Goal: Task Accomplishment & Management: Use online tool/utility

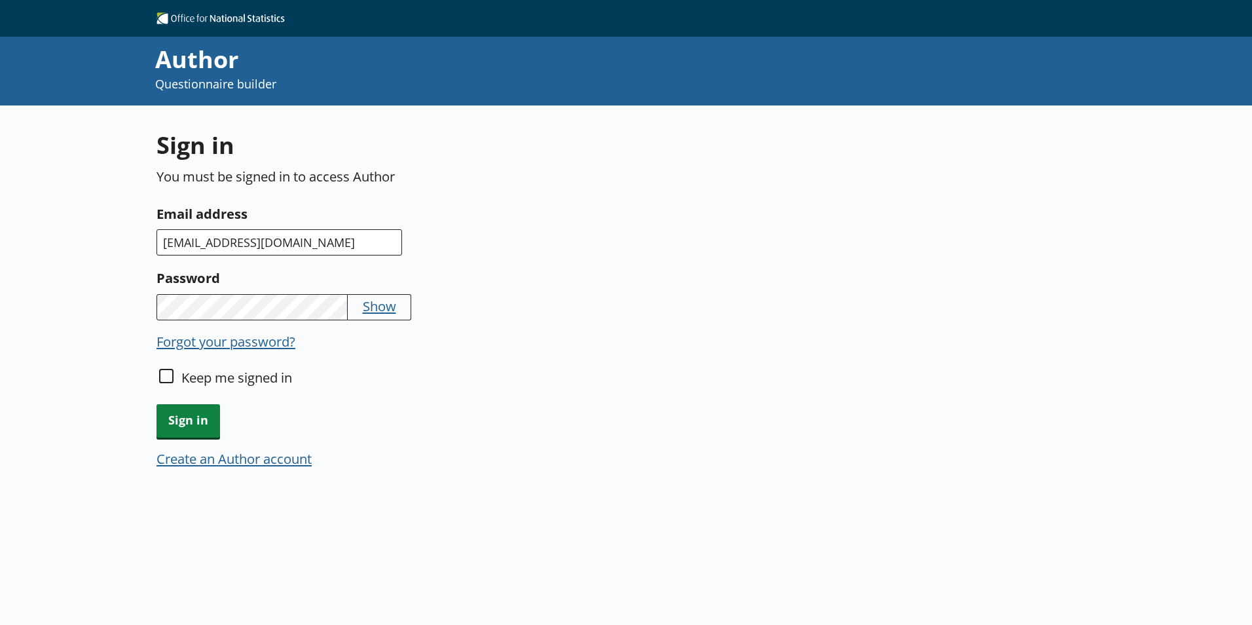
type input "[EMAIL_ADDRESS][DOMAIN_NAME]"
click at [378, 306] on button "Show" at bounding box center [379, 306] width 33 height 18
click at [378, 306] on button "Hide" at bounding box center [377, 306] width 28 height 18
click at [175, 415] on span "Sign in" at bounding box center [188, 420] width 64 height 33
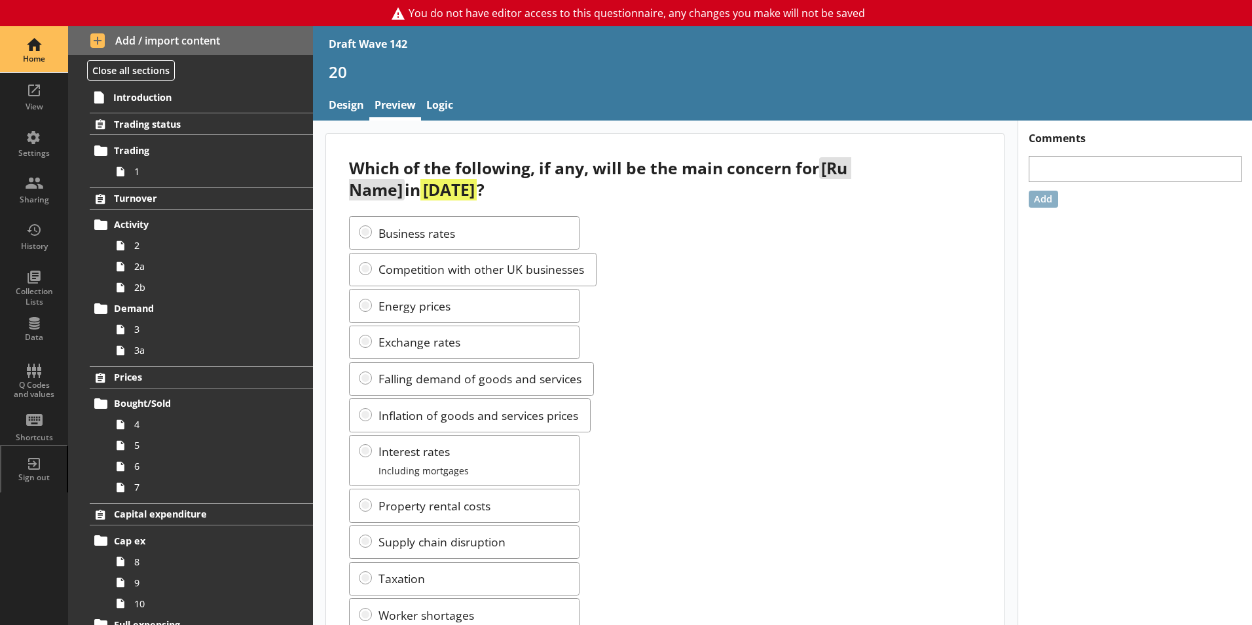
click at [37, 60] on div "Home" at bounding box center [34, 59] width 46 height 10
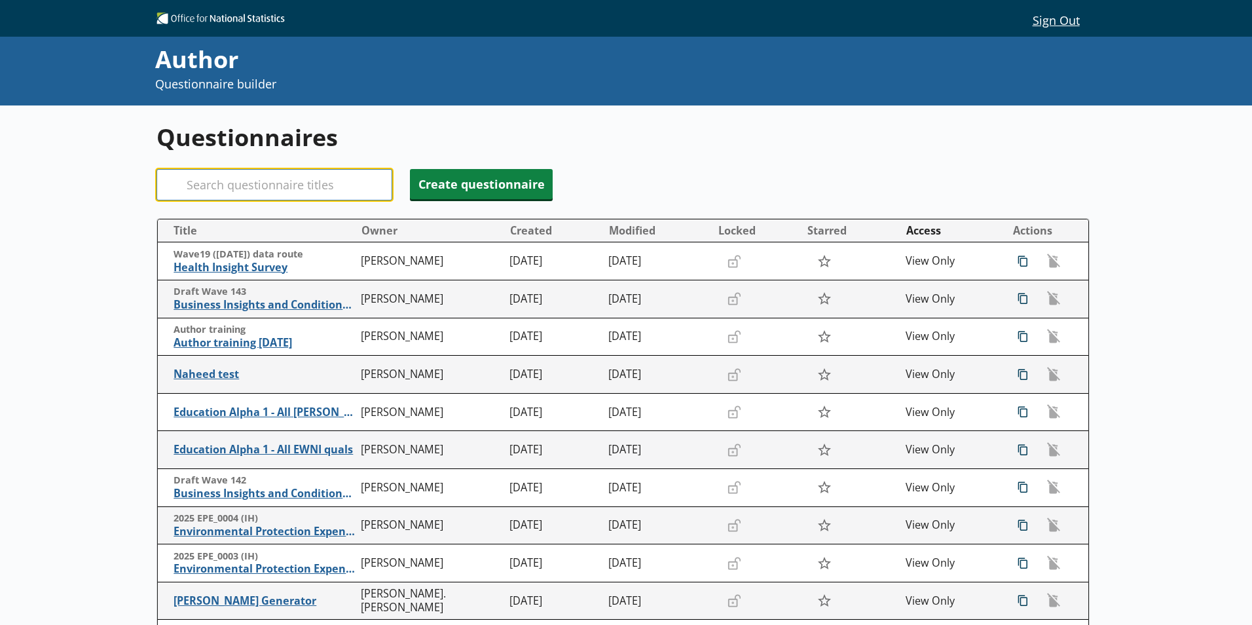
click at [196, 193] on input "Search" at bounding box center [274, 184] width 236 height 31
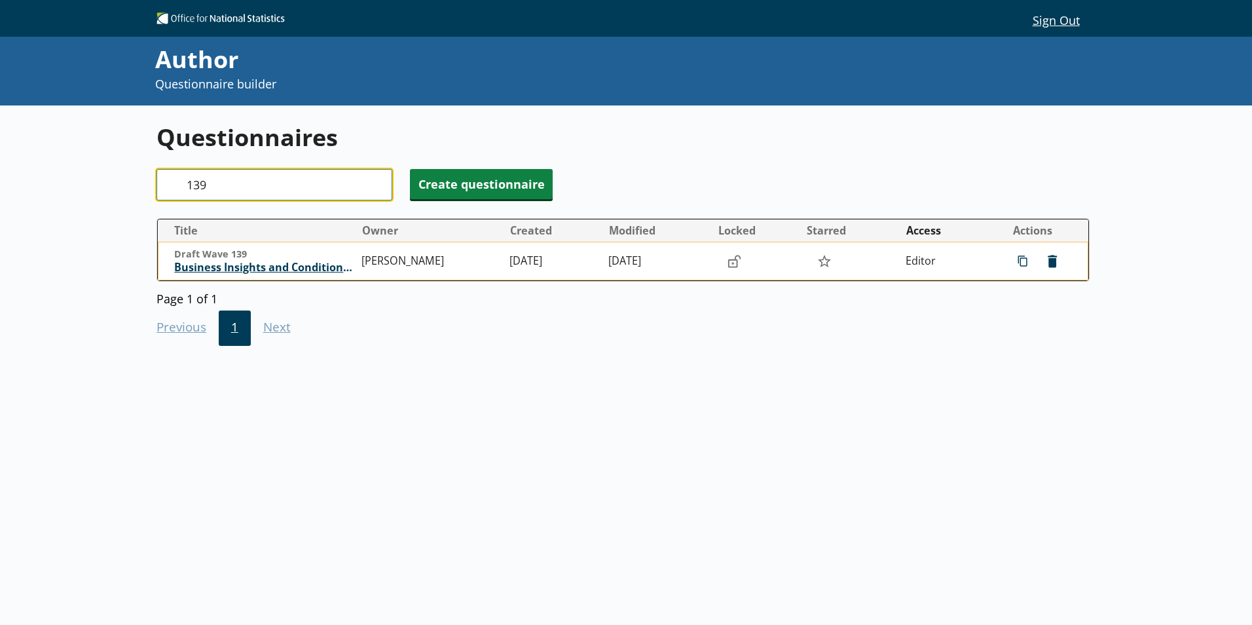
type input "139"
click at [232, 270] on span "Business Insights and Conditions Survey (BICS)" at bounding box center [264, 268] width 181 height 14
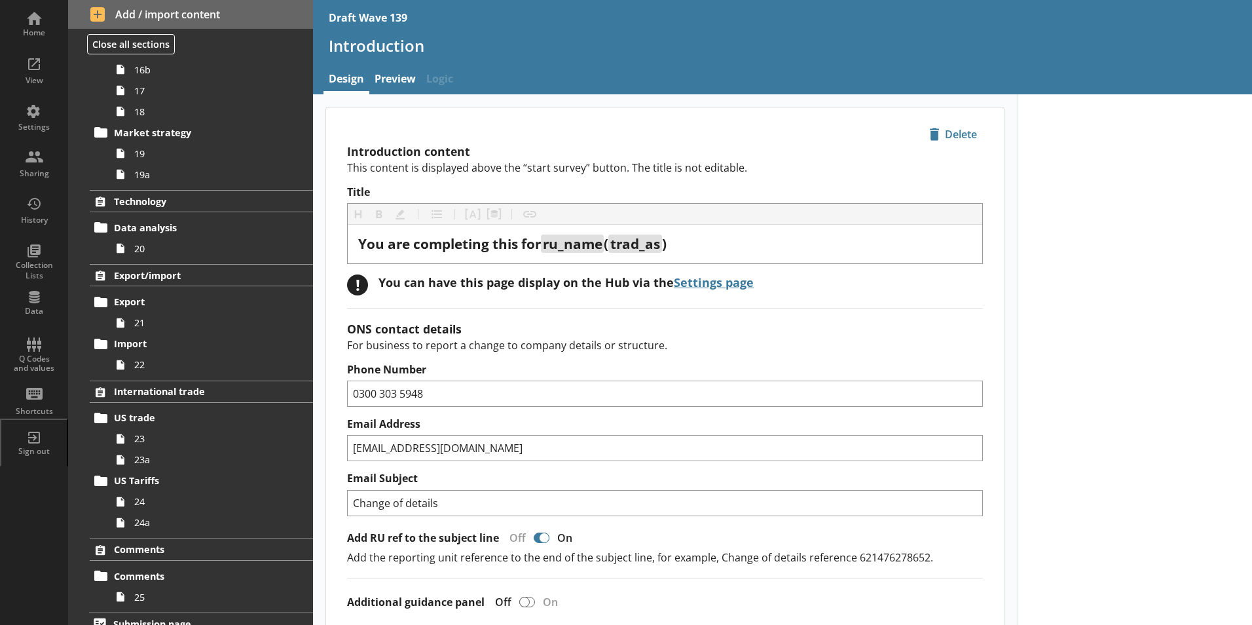
scroll to position [1036, 0]
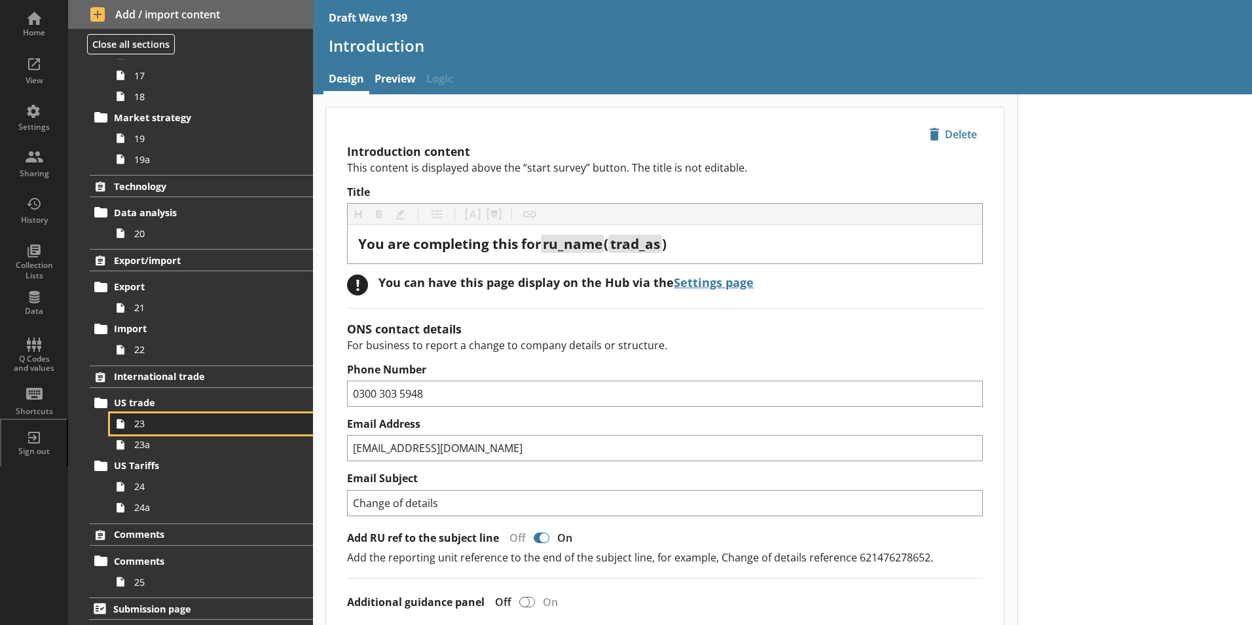
click at [149, 423] on span "23" at bounding box center [206, 423] width 145 height 12
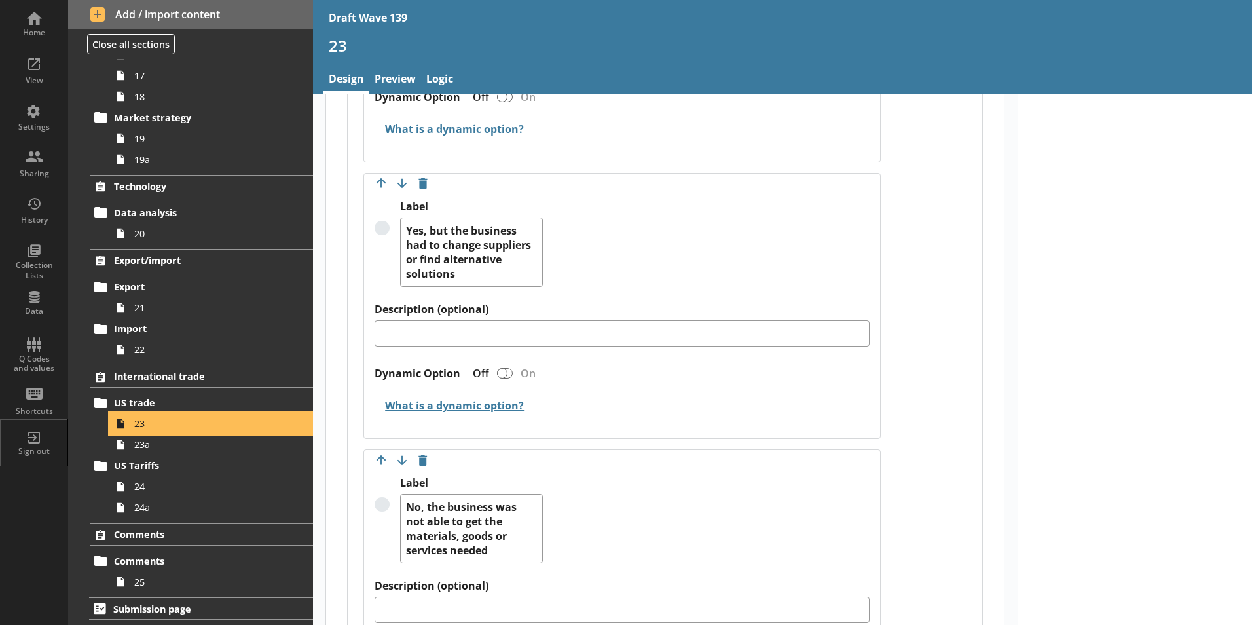
scroll to position [720, 0]
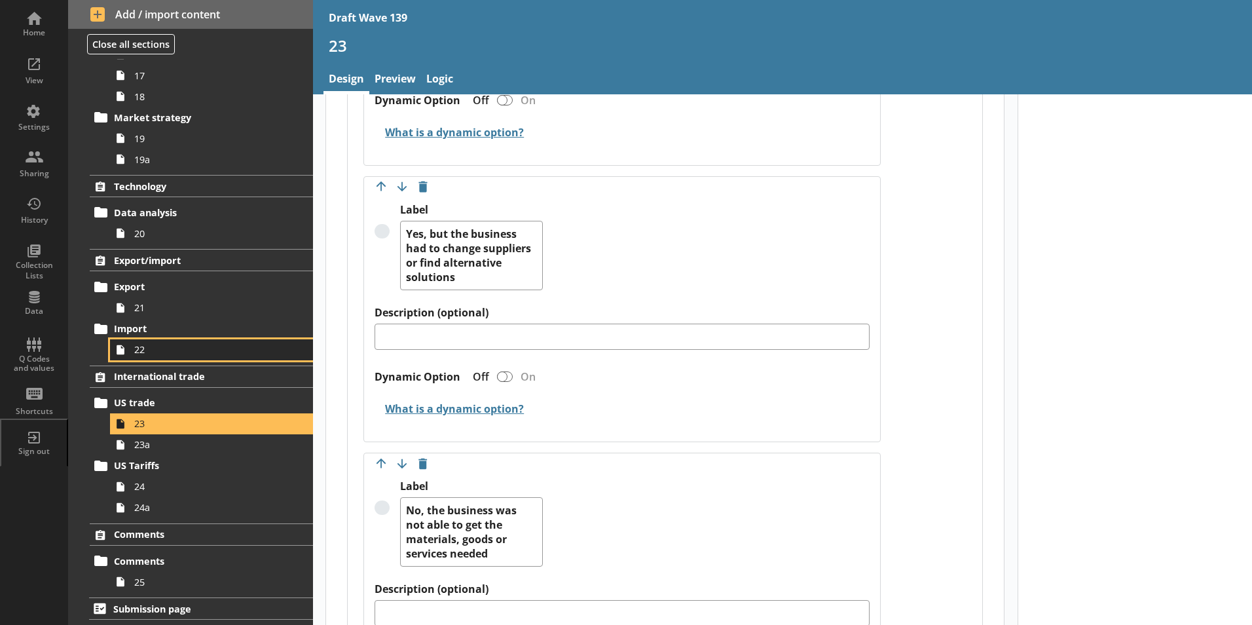
click at [140, 349] on span "22" at bounding box center [206, 349] width 145 height 12
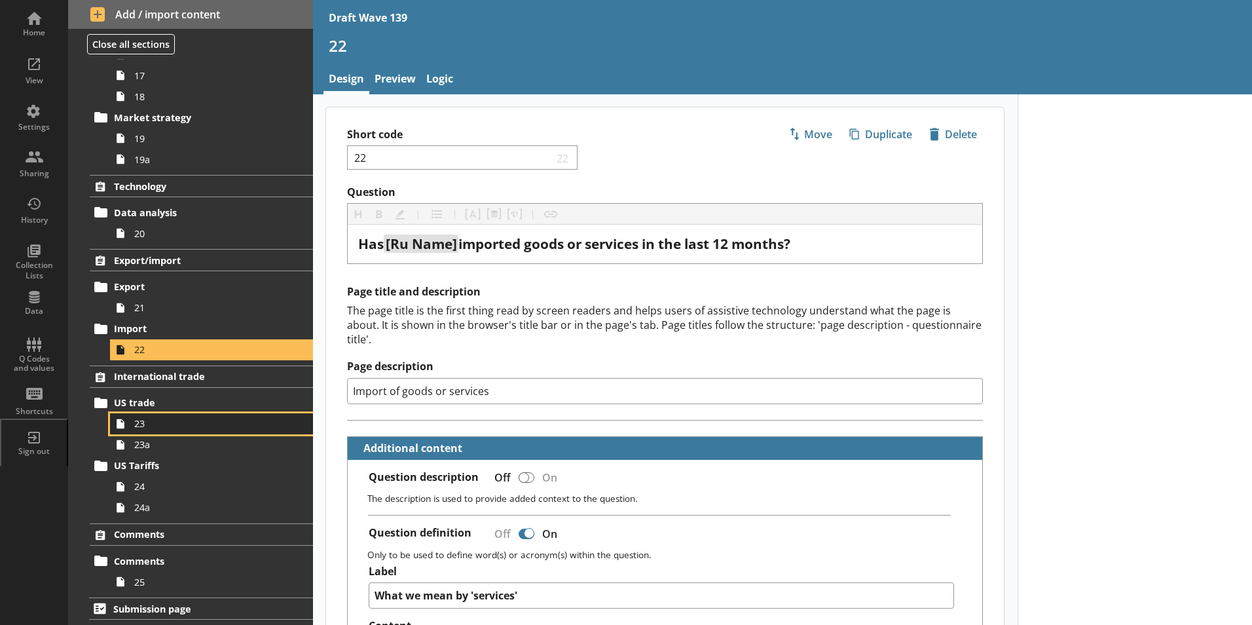
click at [144, 428] on span "23" at bounding box center [206, 423] width 145 height 12
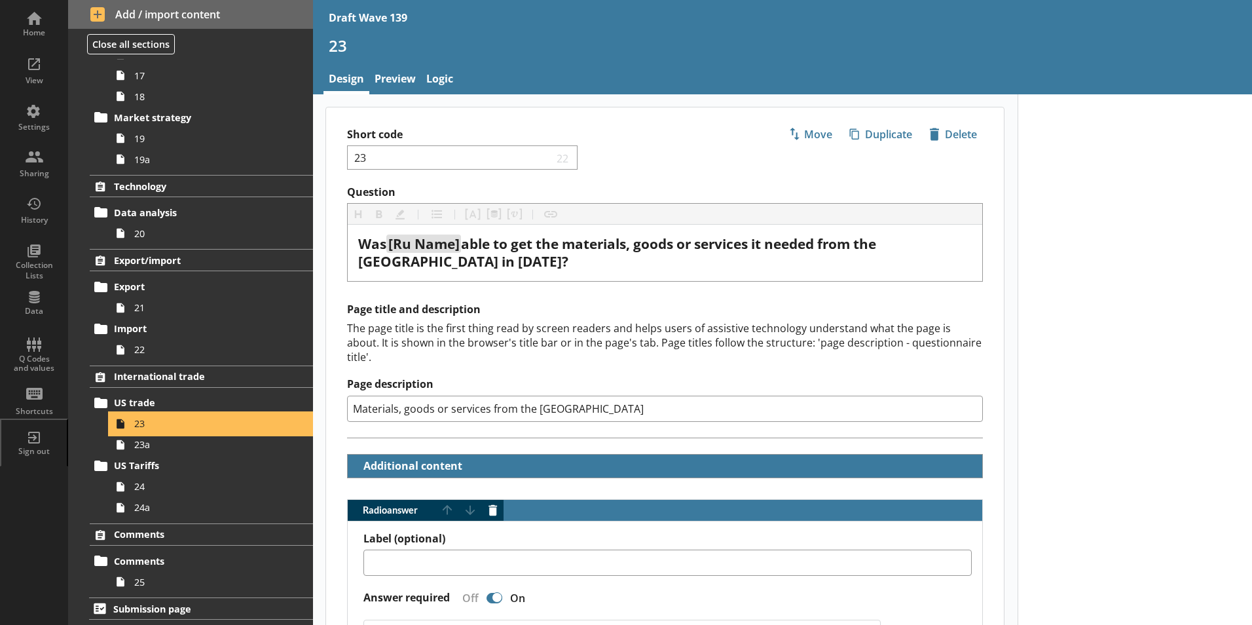
type textarea "x"
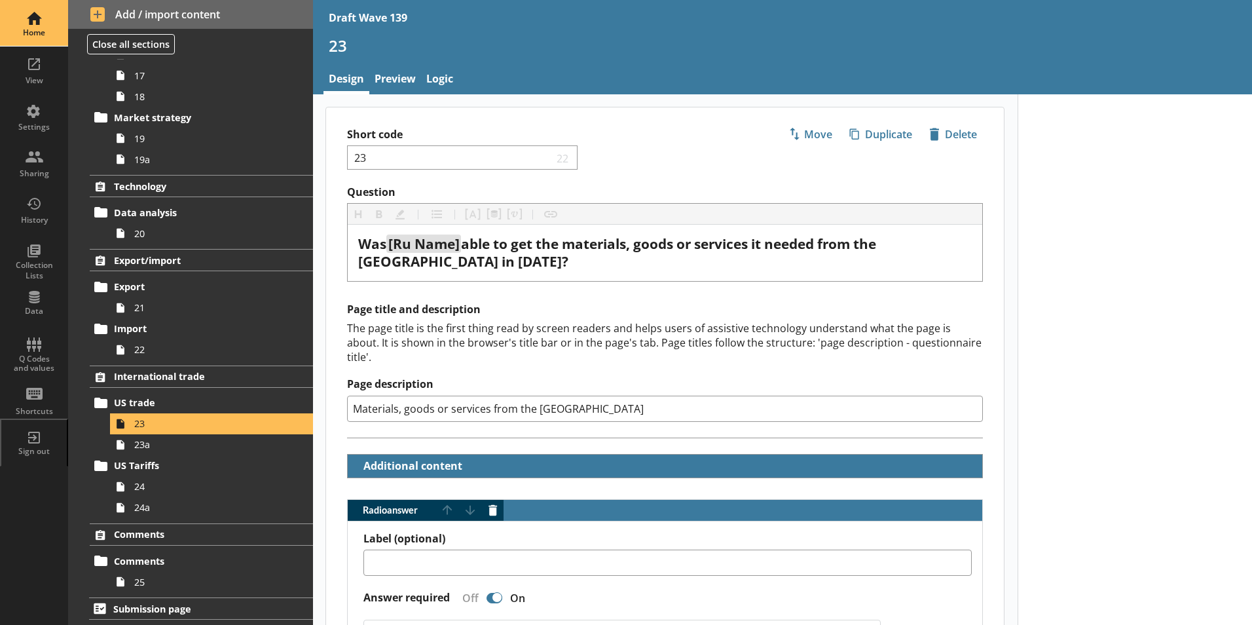
click at [45, 29] on div "Home" at bounding box center [34, 32] width 46 height 10
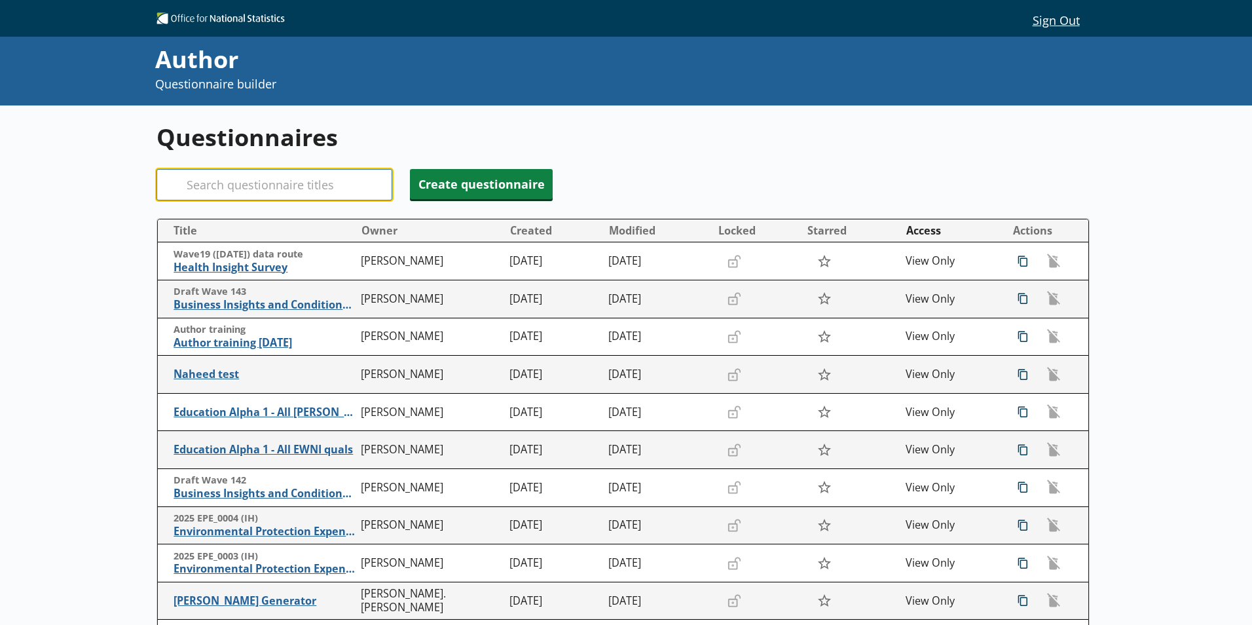
click at [245, 185] on input "Search" at bounding box center [274, 184] width 236 height 31
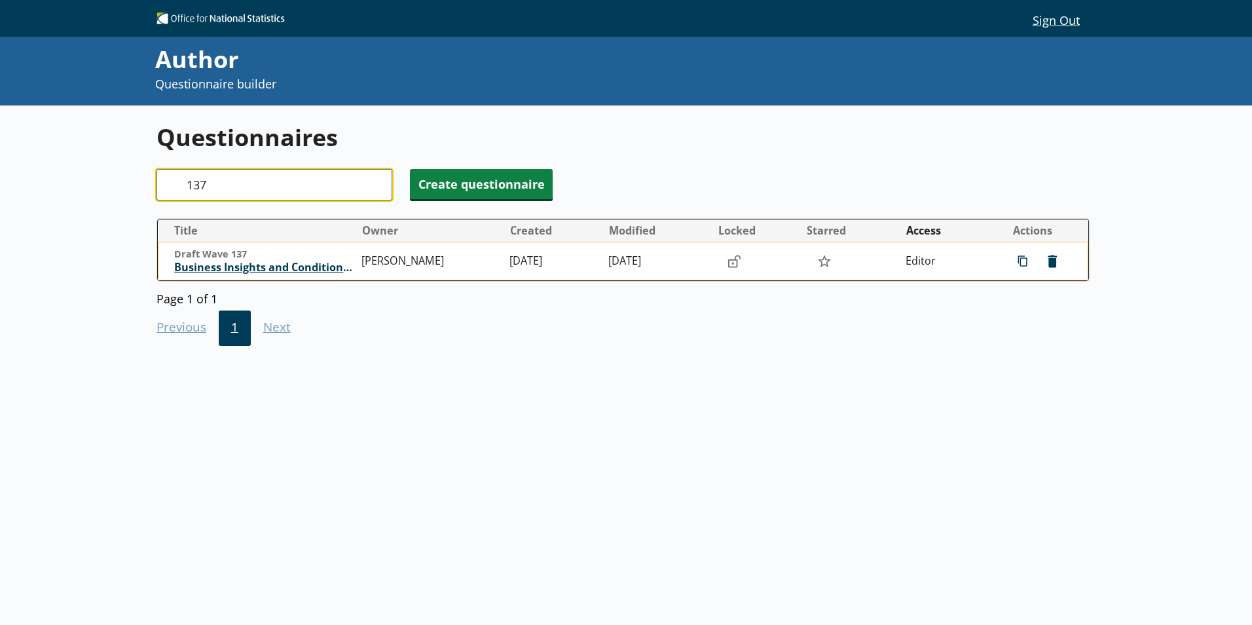
type input "137"
click at [264, 265] on span "Business Insights and Conditions Survey (BICS)" at bounding box center [264, 268] width 181 height 14
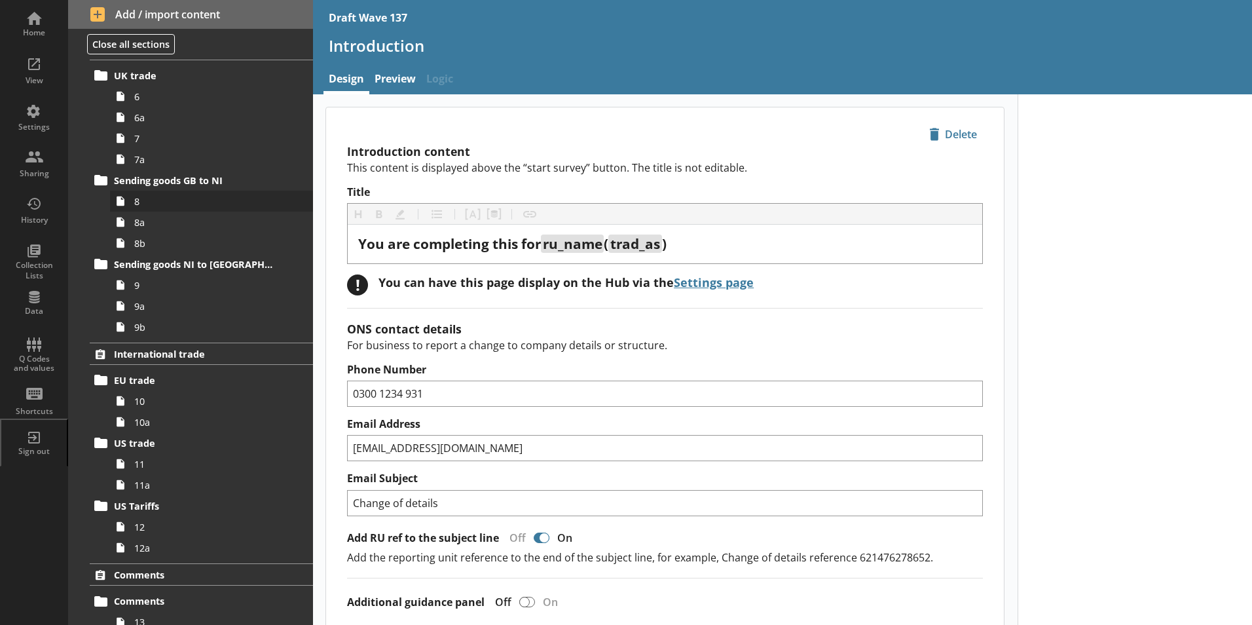
scroll to position [720, 0]
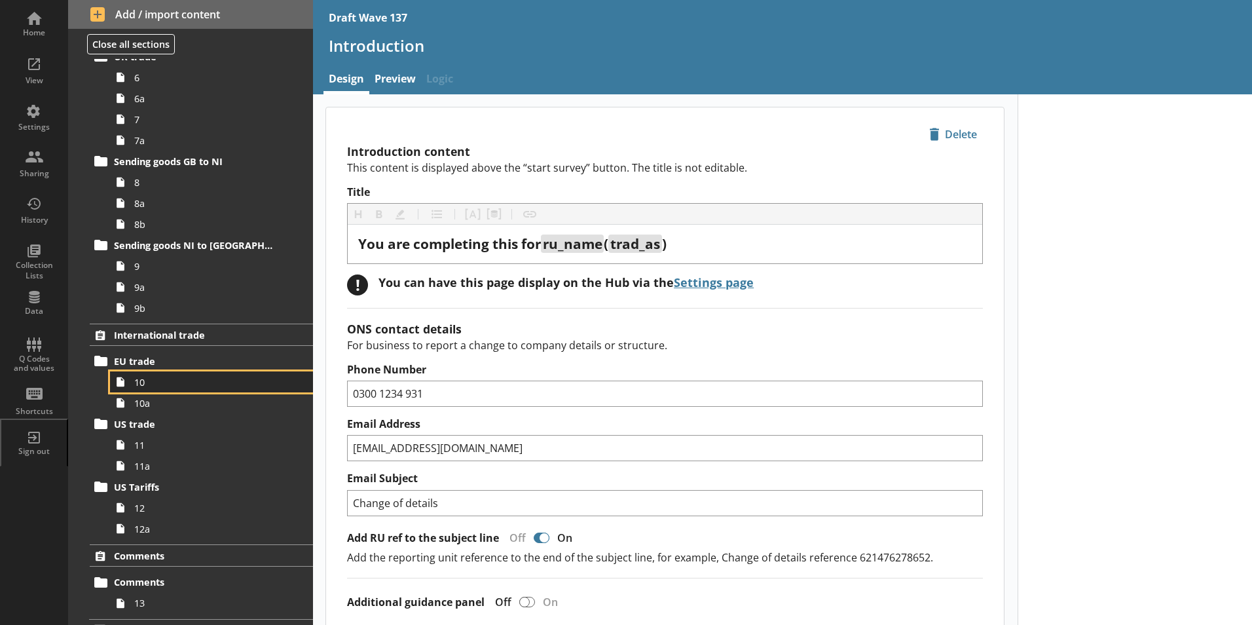
click at [155, 384] on span "10" at bounding box center [206, 382] width 145 height 12
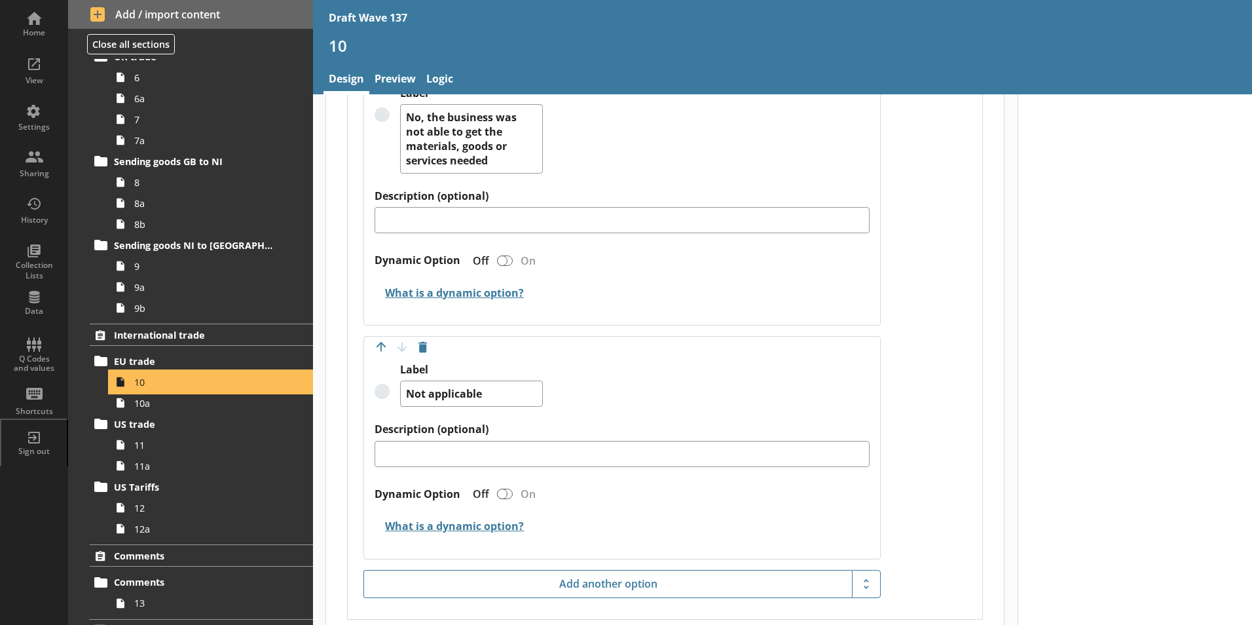
scroll to position [1234, 0]
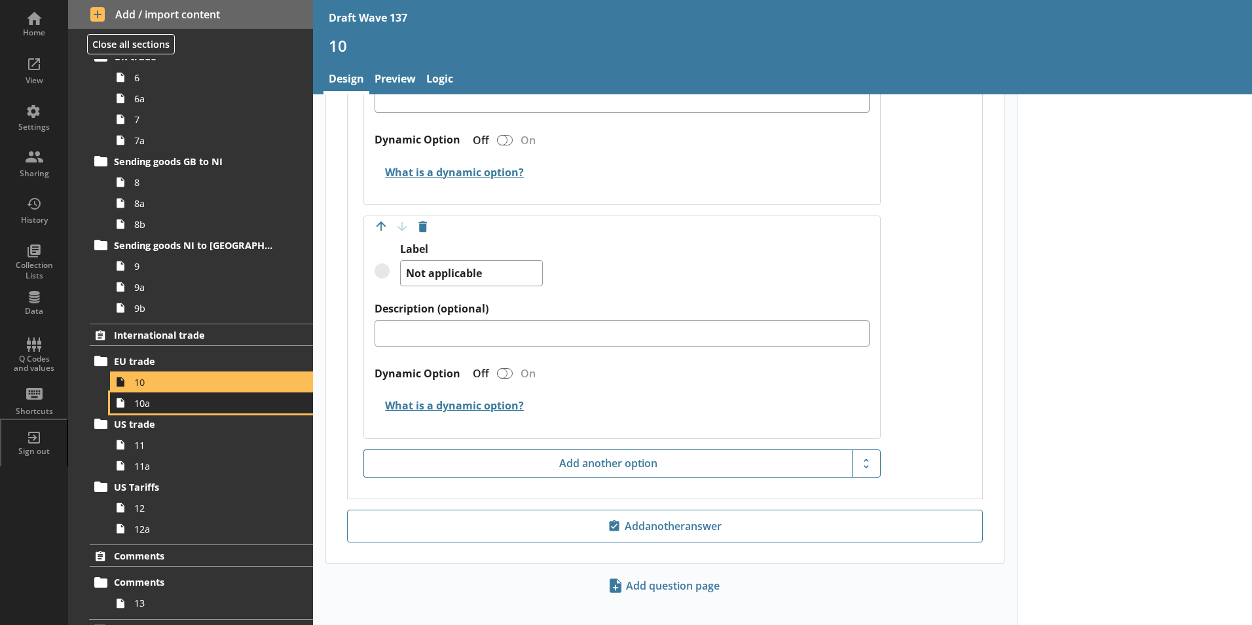
click at [145, 407] on span "10a" at bounding box center [206, 403] width 145 height 12
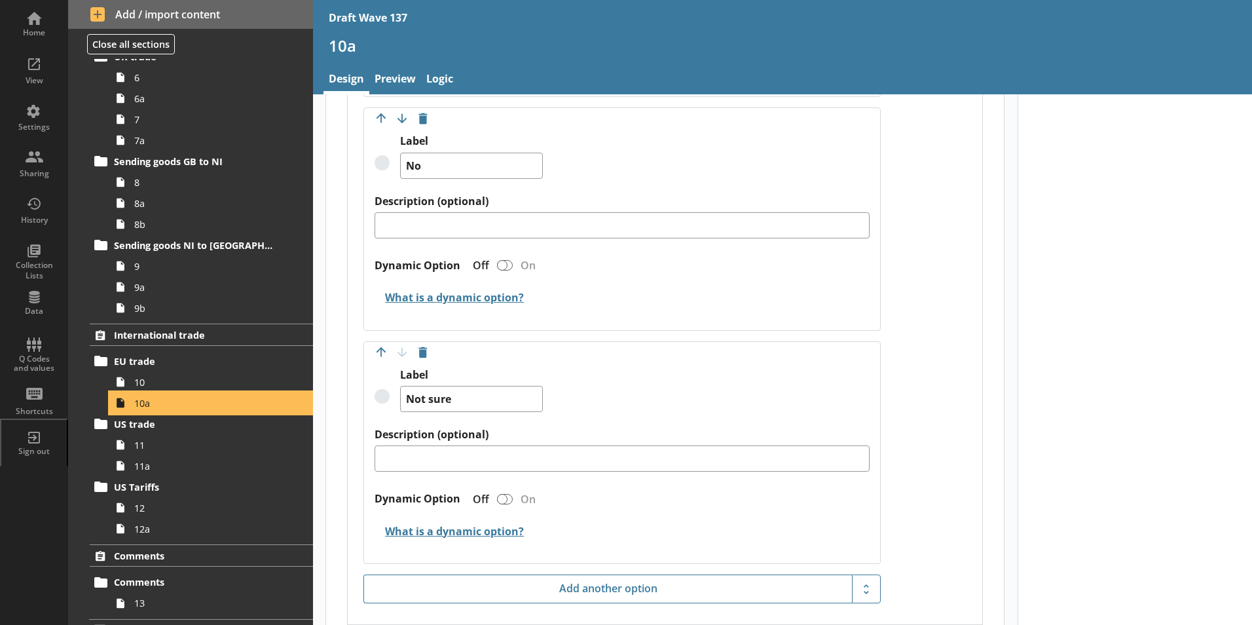
scroll to position [1244, 0]
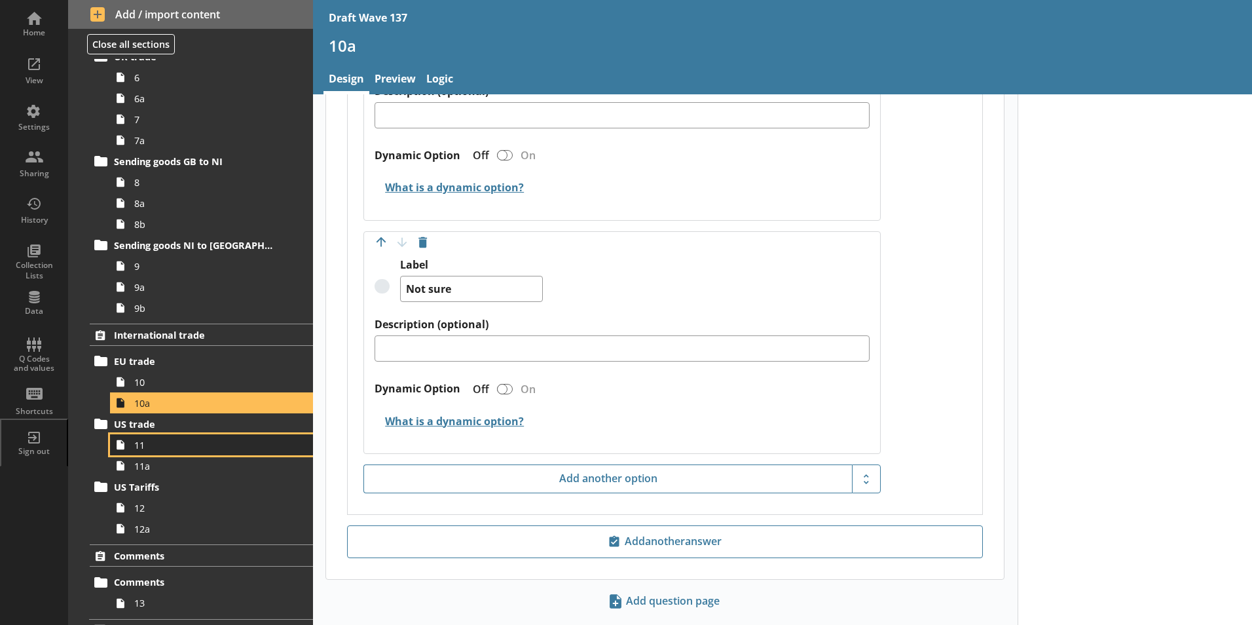
click at [151, 447] on span "11" at bounding box center [206, 445] width 145 height 12
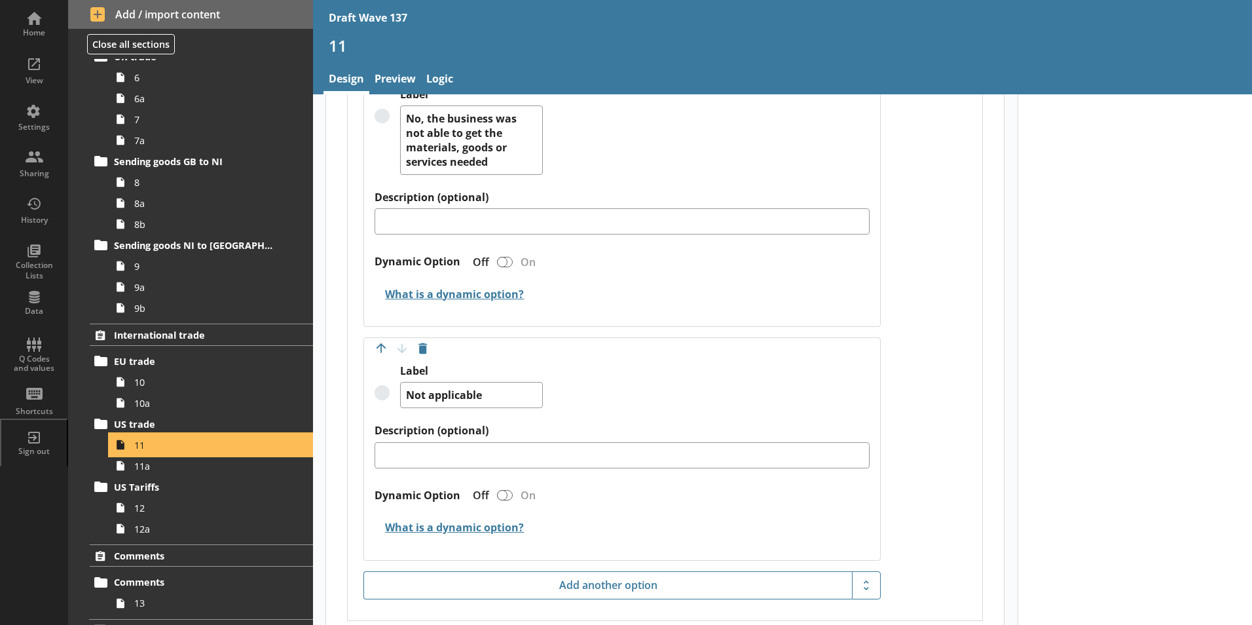
scroll to position [1113, 0]
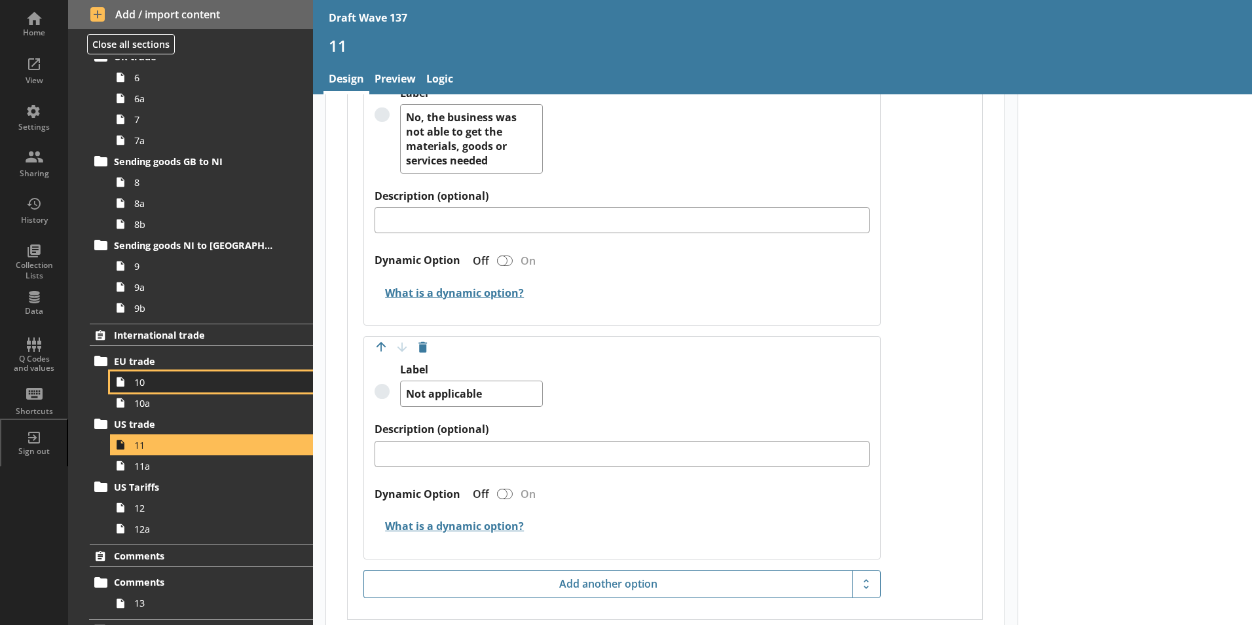
click at [146, 381] on span "10" at bounding box center [206, 382] width 145 height 12
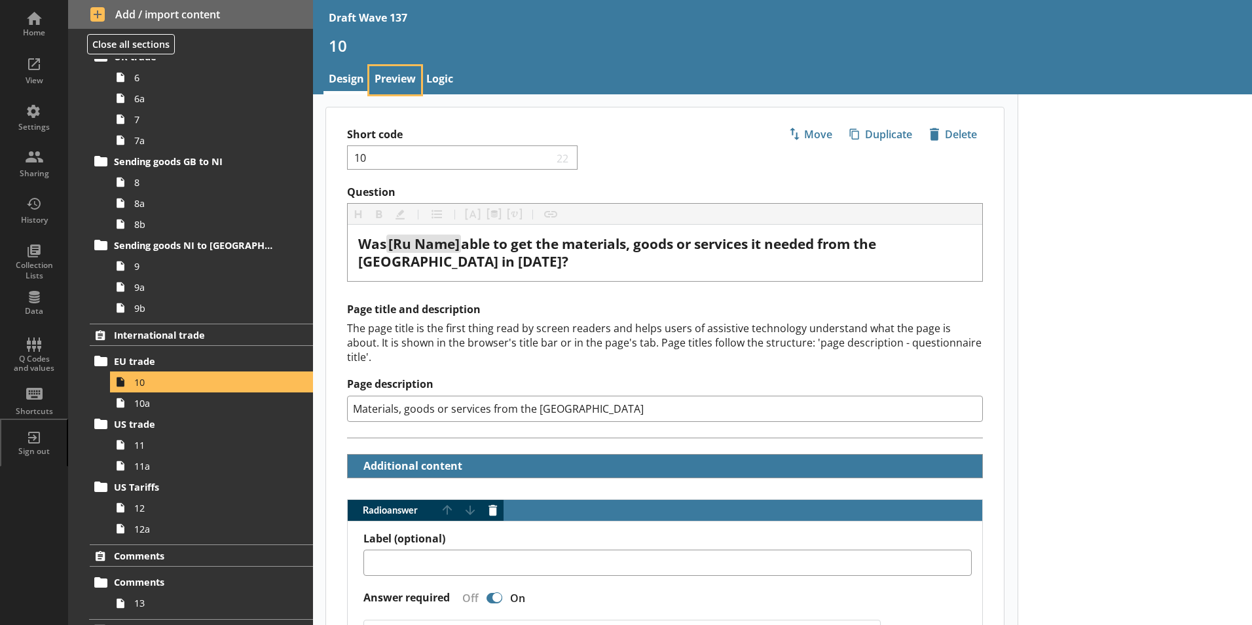
click at [397, 75] on link "Preview" at bounding box center [395, 80] width 52 height 28
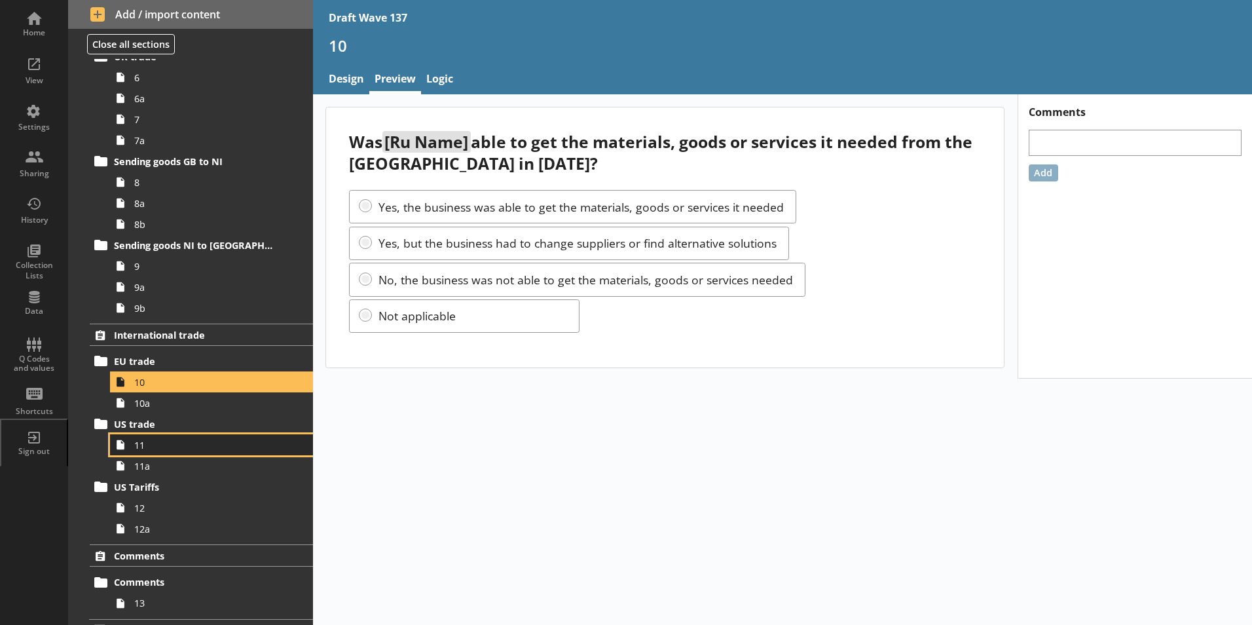
click at [134, 448] on link "11" at bounding box center [211, 444] width 203 height 21
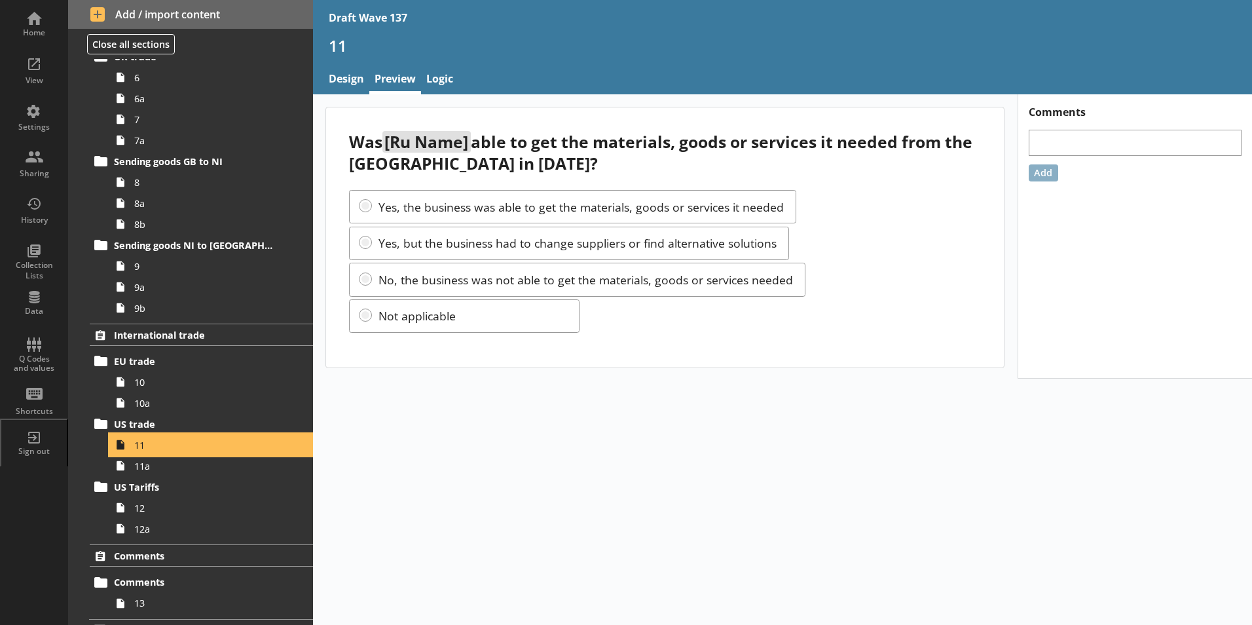
click at [134, 448] on link "11" at bounding box center [211, 444] width 203 height 21
click at [346, 79] on link "Design" at bounding box center [346, 80] width 46 height 28
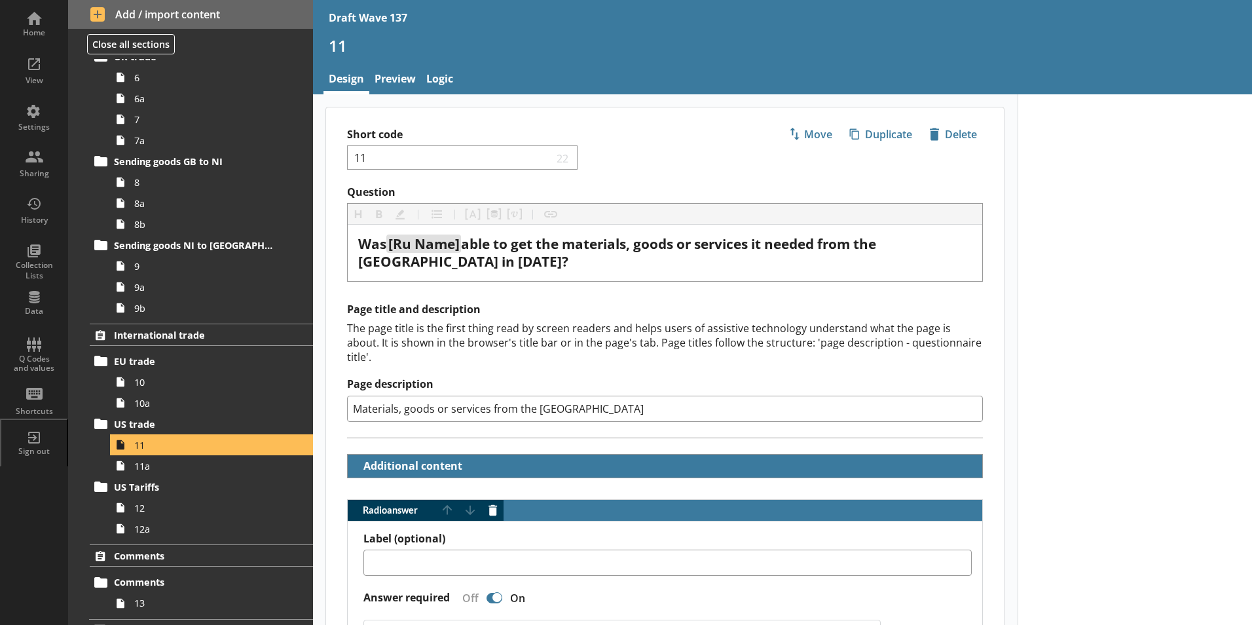
type textarea "x"
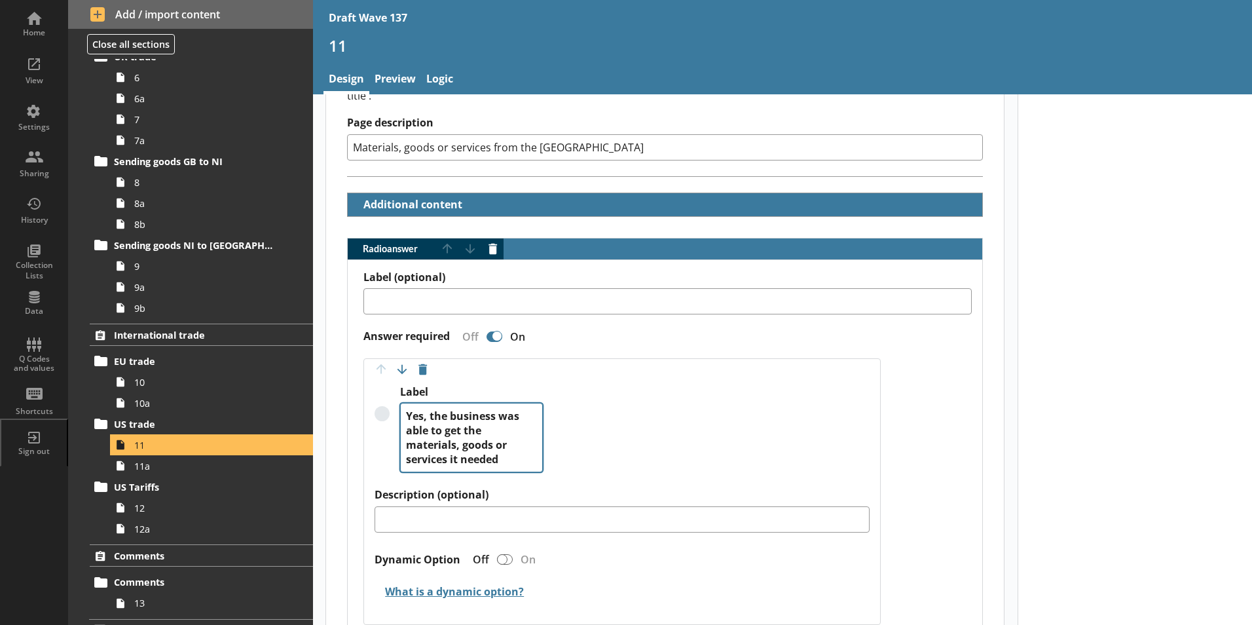
scroll to position [262, 0]
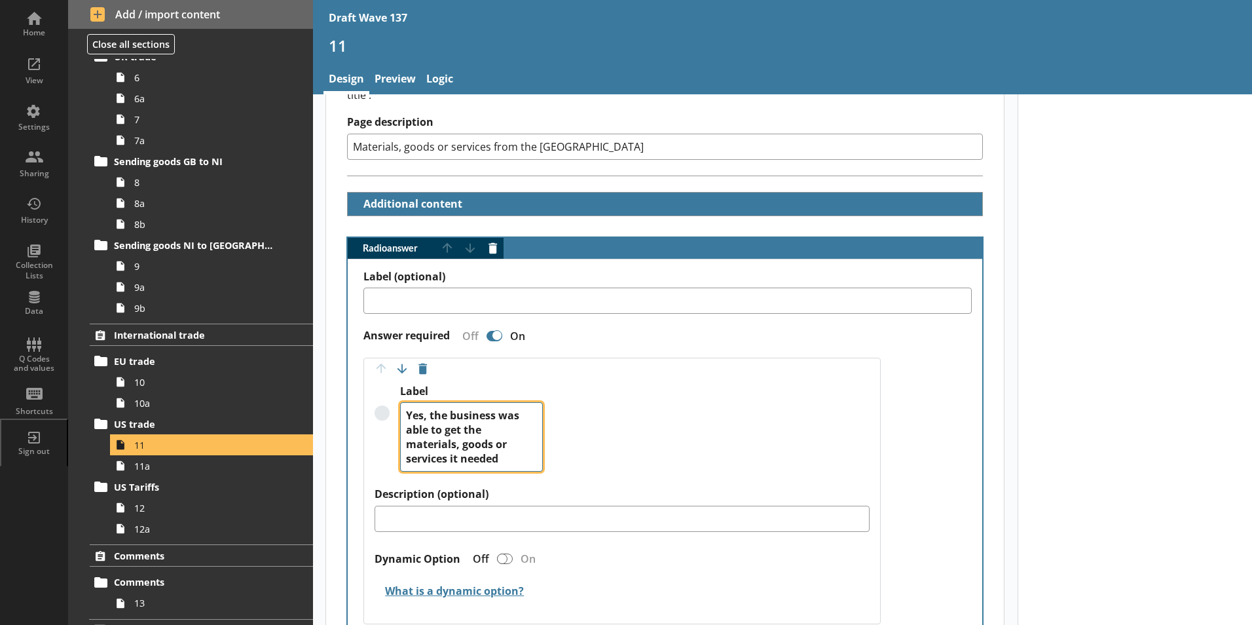
drag, startPoint x: 405, startPoint y: 397, endPoint x: 502, endPoint y: 447, distance: 108.9
click at [502, 447] on textarea "Yes, the business was able to get the materials, goods or services it needed" at bounding box center [471, 436] width 143 height 69
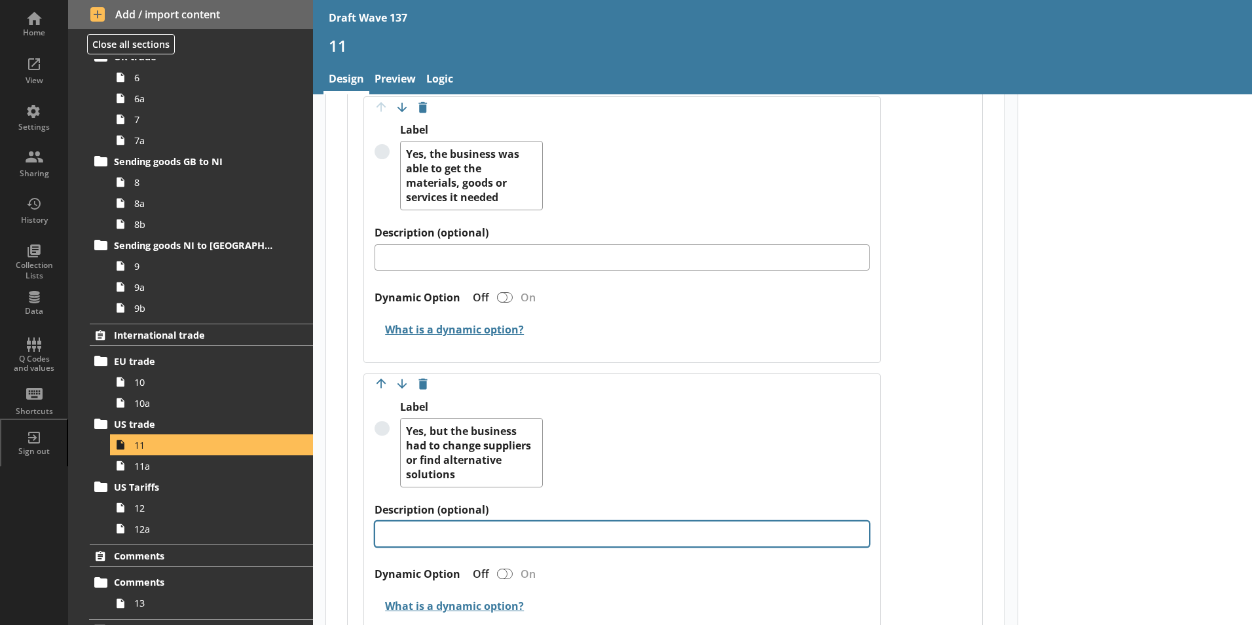
scroll to position [524, 0]
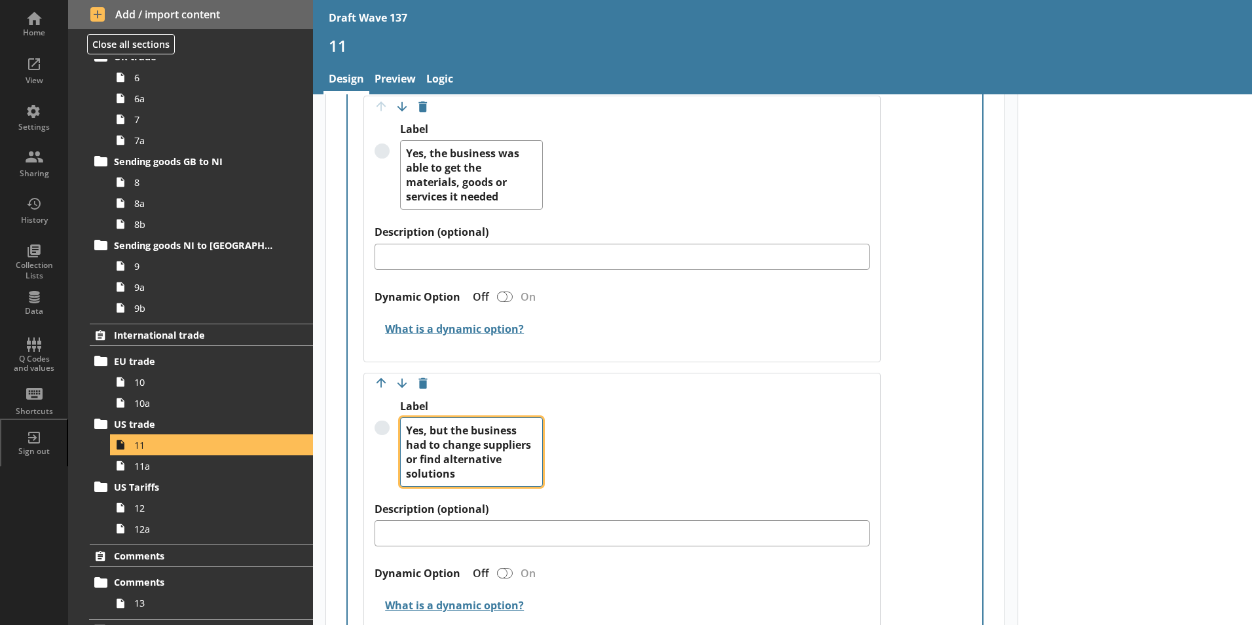
drag, startPoint x: 407, startPoint y: 411, endPoint x: 458, endPoint y: 450, distance: 65.0
click at [513, 466] on textarea "Yes, but the business had to change suppliers or find alternative solutions" at bounding box center [471, 451] width 143 height 69
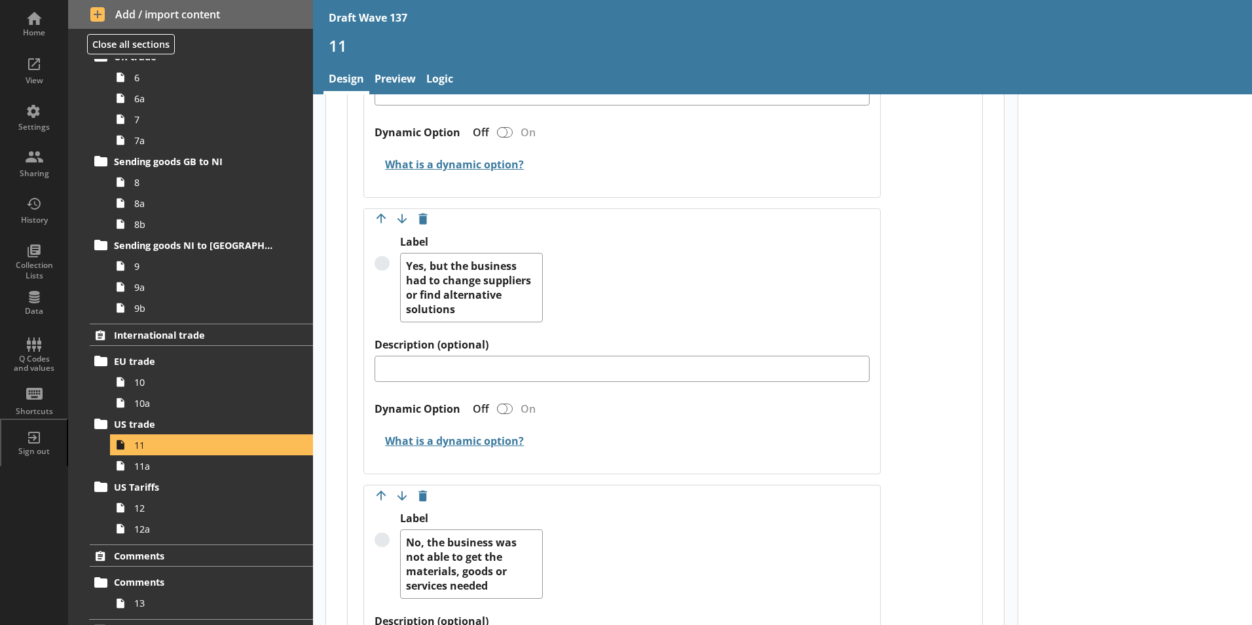
scroll to position [720, 0]
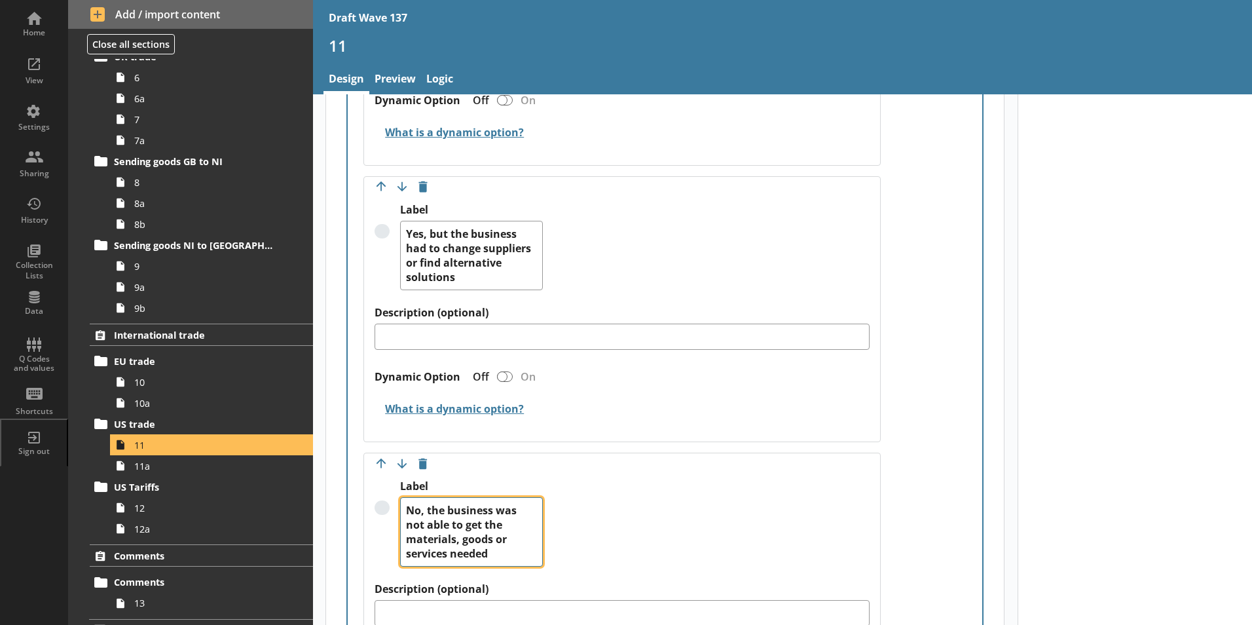
drag, startPoint x: 405, startPoint y: 495, endPoint x: 458, endPoint y: 520, distance: 58.6
click at [503, 545] on textarea "No, the business was not able to get the materials, goods or services needed" at bounding box center [471, 531] width 143 height 69
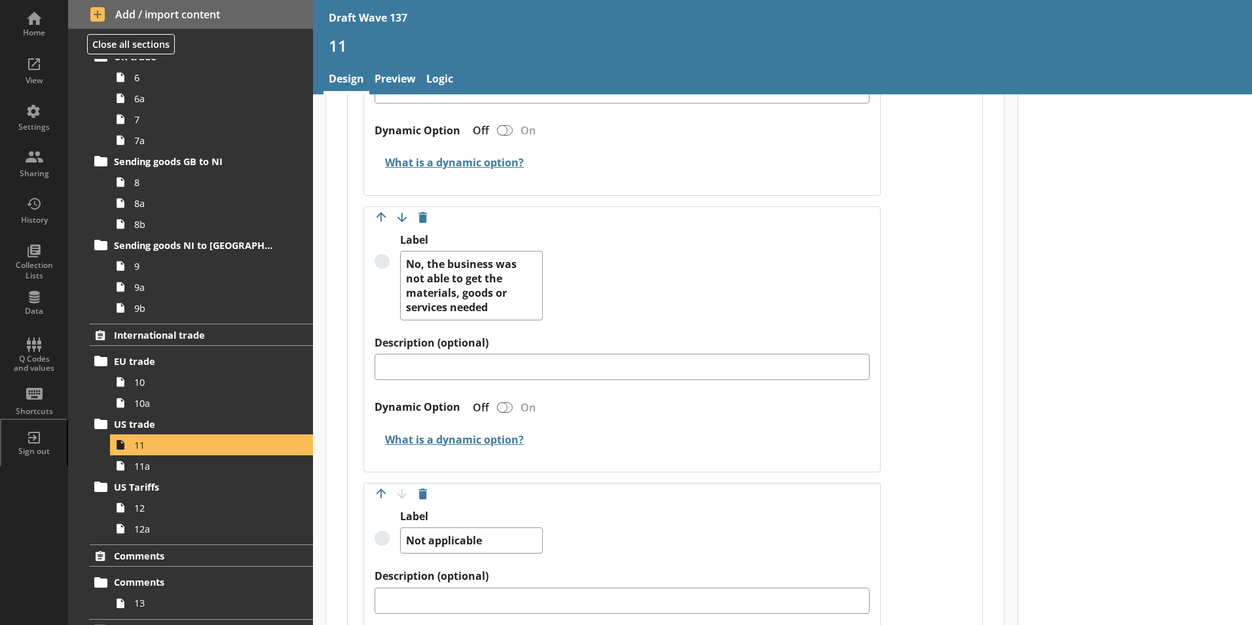
scroll to position [1048, 0]
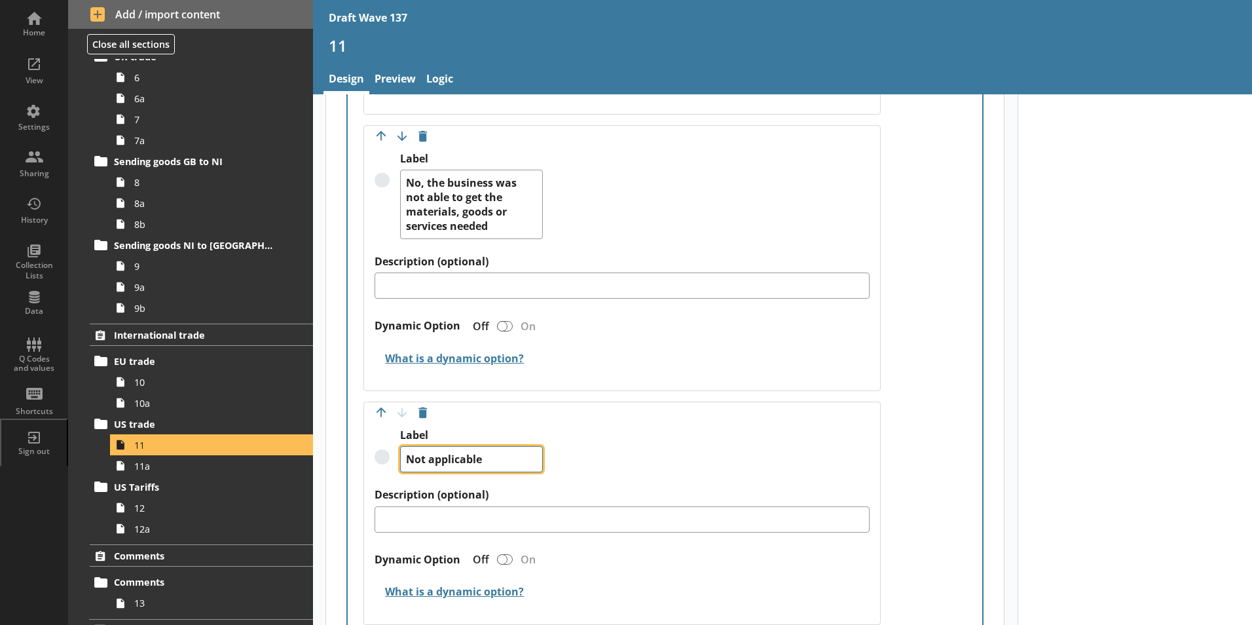
drag, startPoint x: 483, startPoint y: 446, endPoint x: 431, endPoint y: 450, distance: 51.9
click at [401, 450] on textarea "Not applicable" at bounding box center [471, 459] width 143 height 26
